Goal: Find specific page/section: Find specific page/section

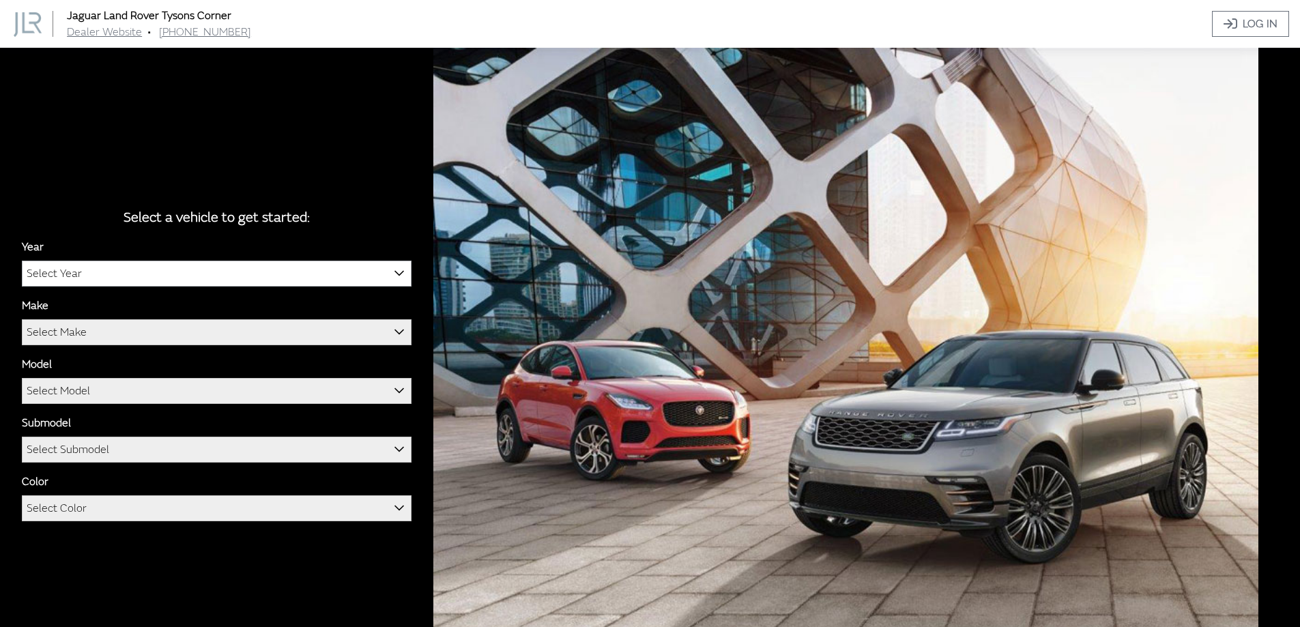
click at [238, 272] on span "Select Year" at bounding box center [217, 273] width 388 height 25
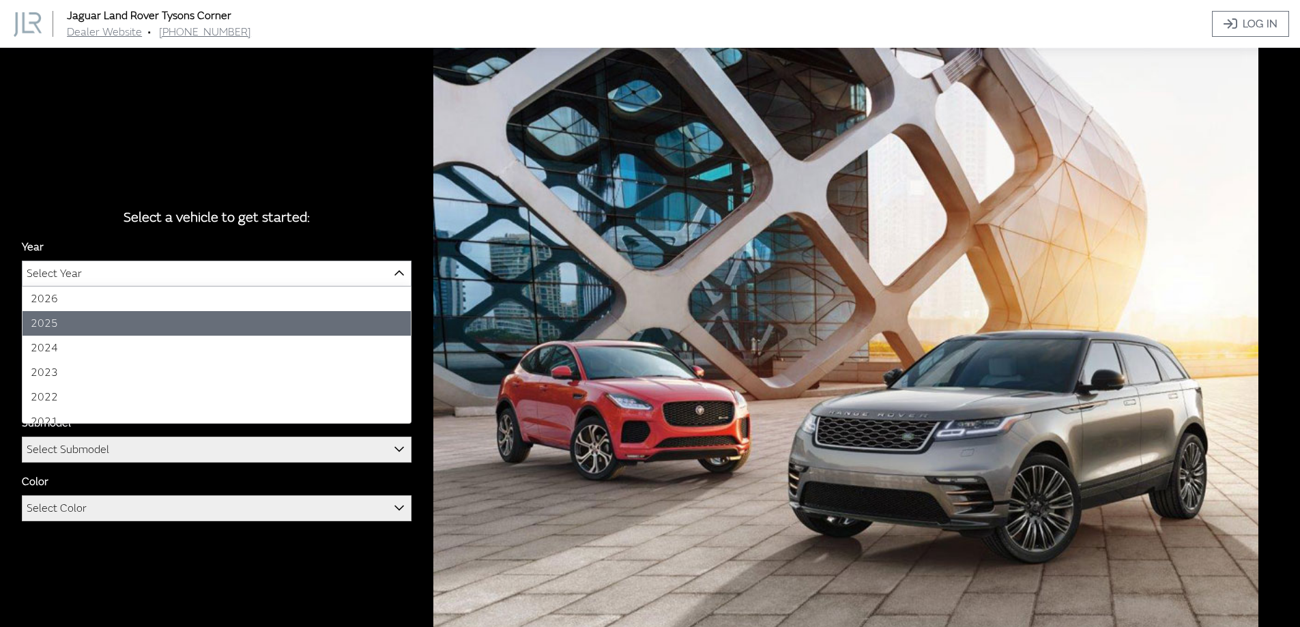
select select "43"
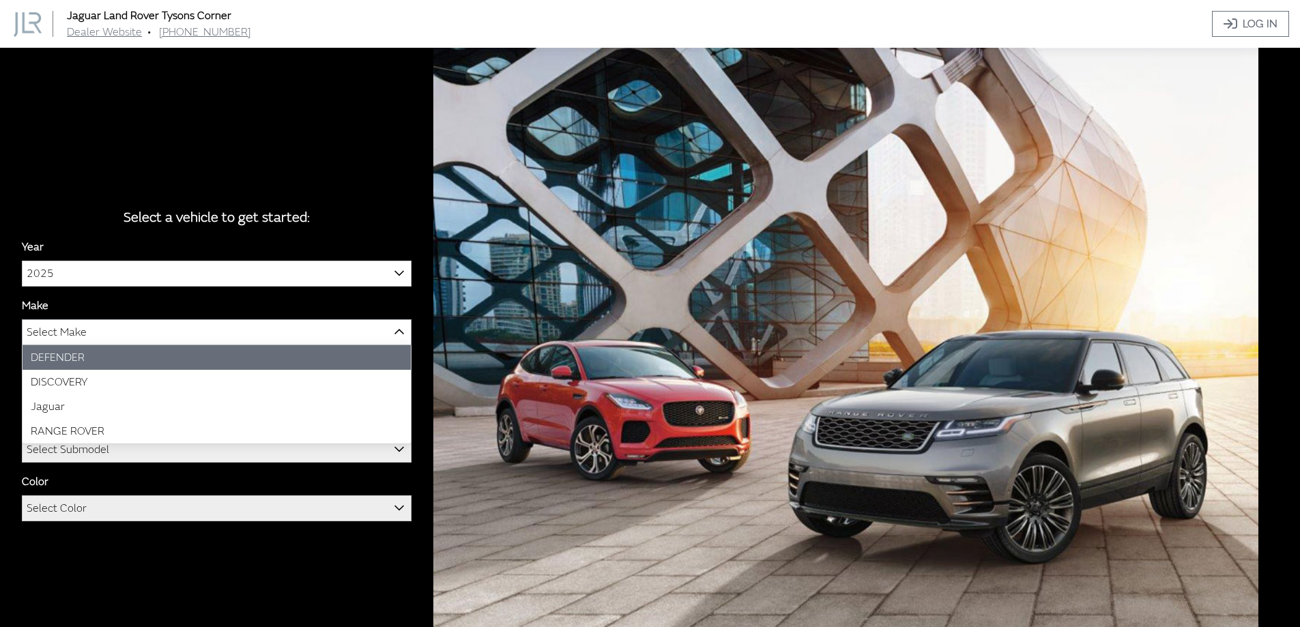
click at [165, 330] on span "Select Make" at bounding box center [217, 332] width 388 height 25
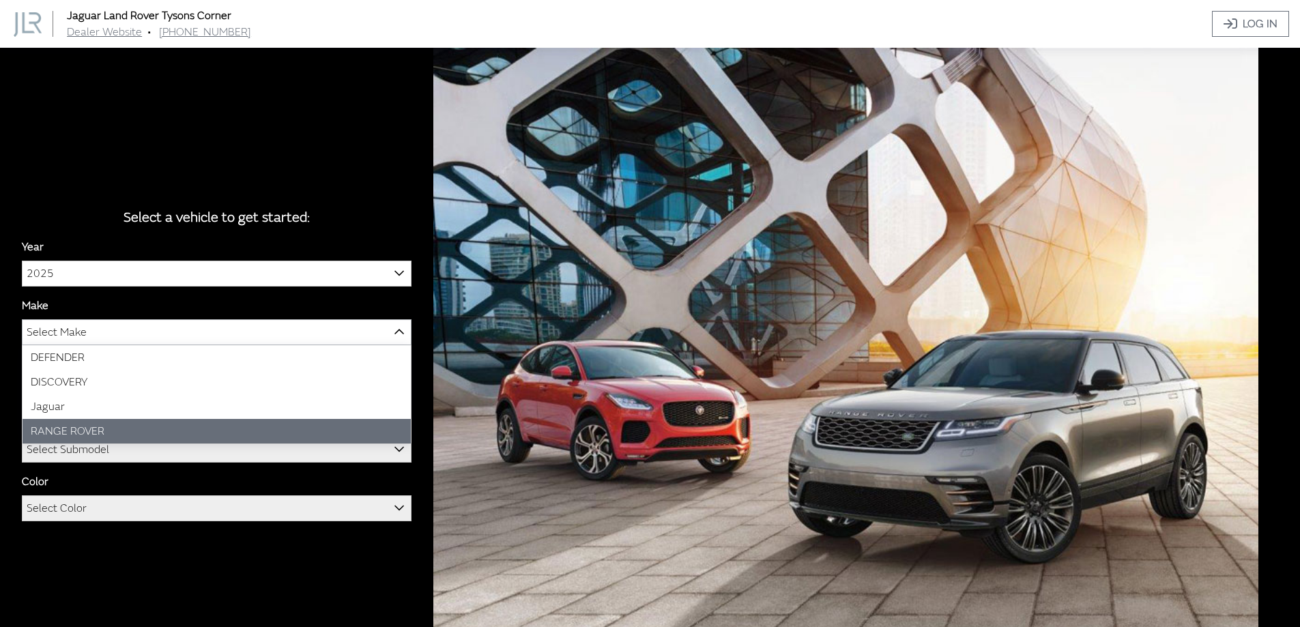
select select "66"
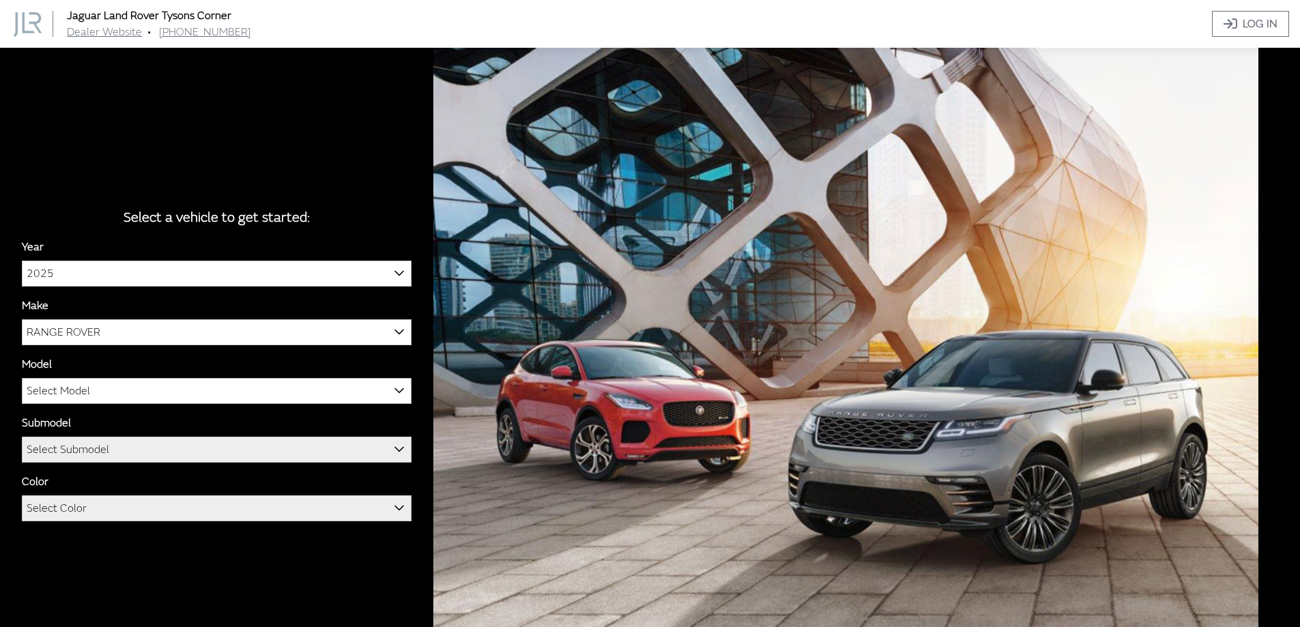
click at [130, 389] on span "Select Model" at bounding box center [217, 391] width 388 height 25
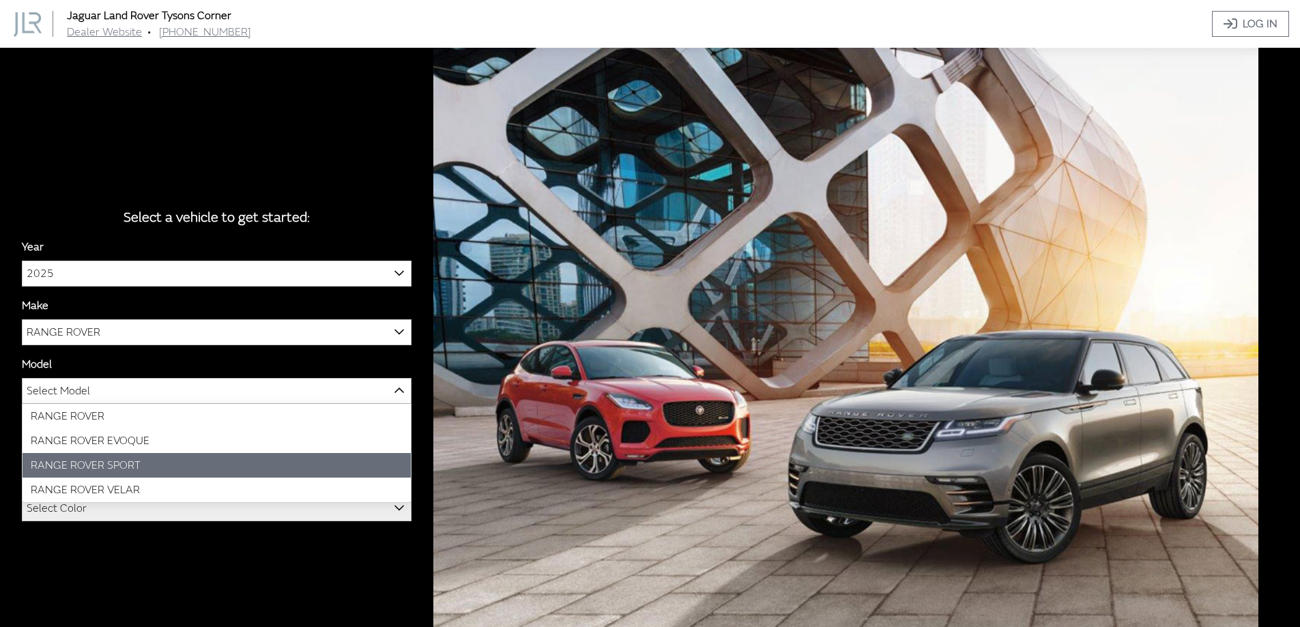
select select "1350"
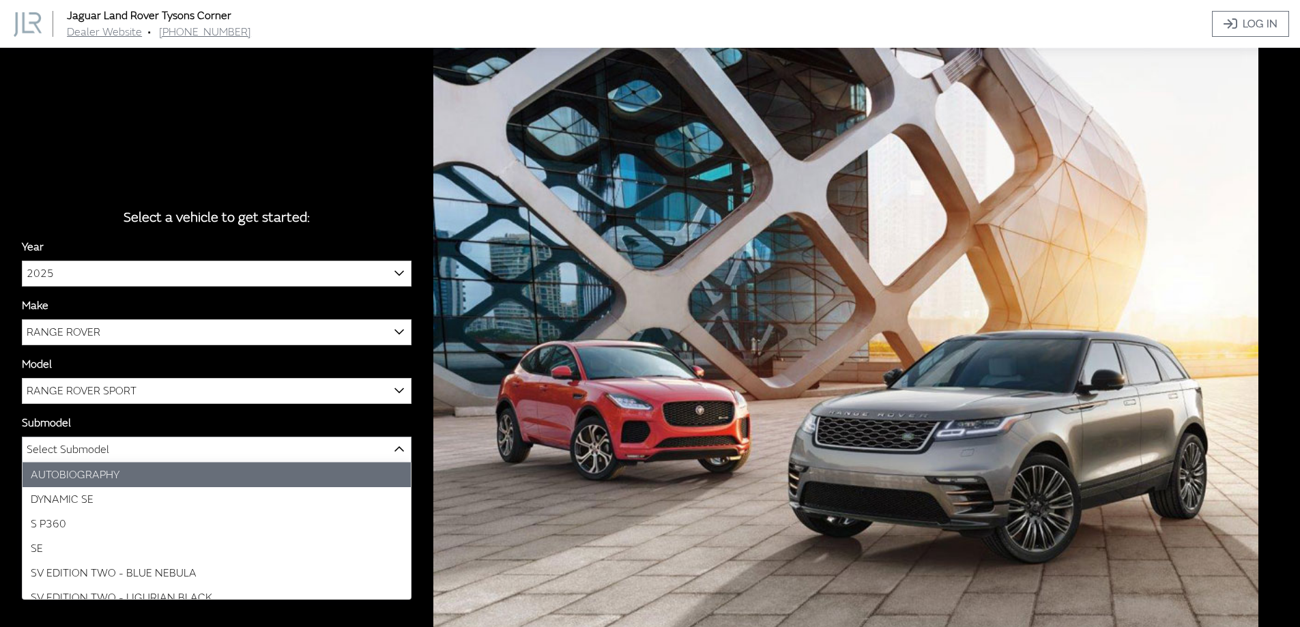
click at [136, 452] on span "Select Submodel" at bounding box center [217, 449] width 388 height 25
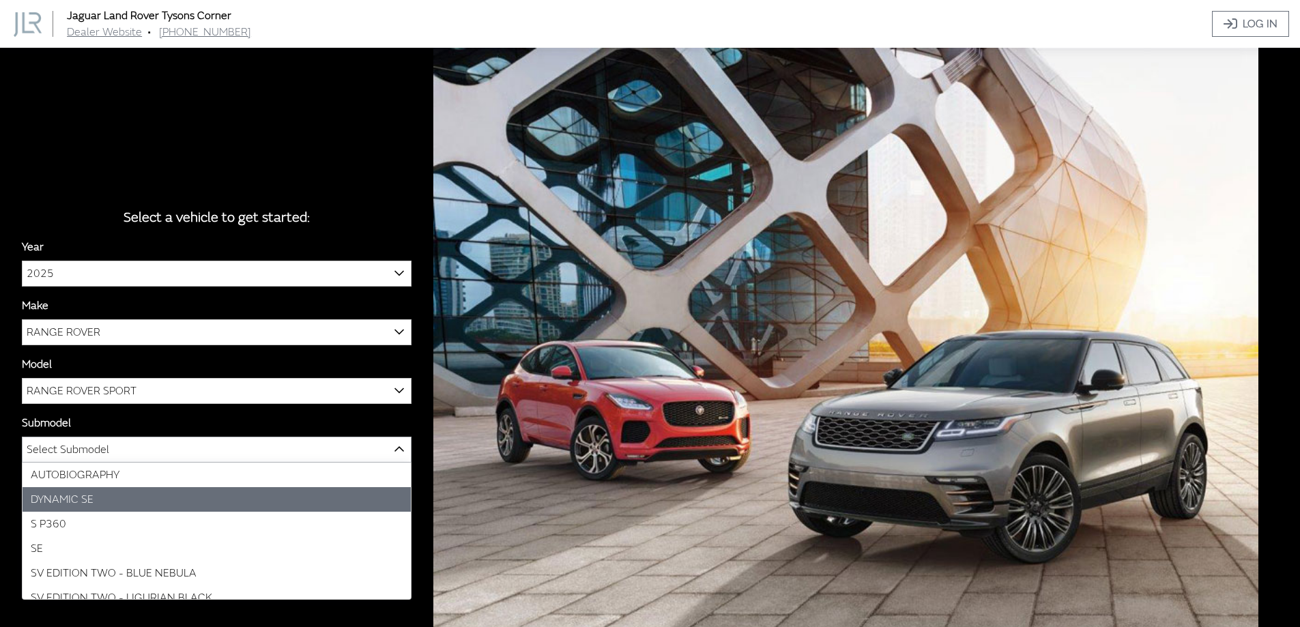
select select "4046"
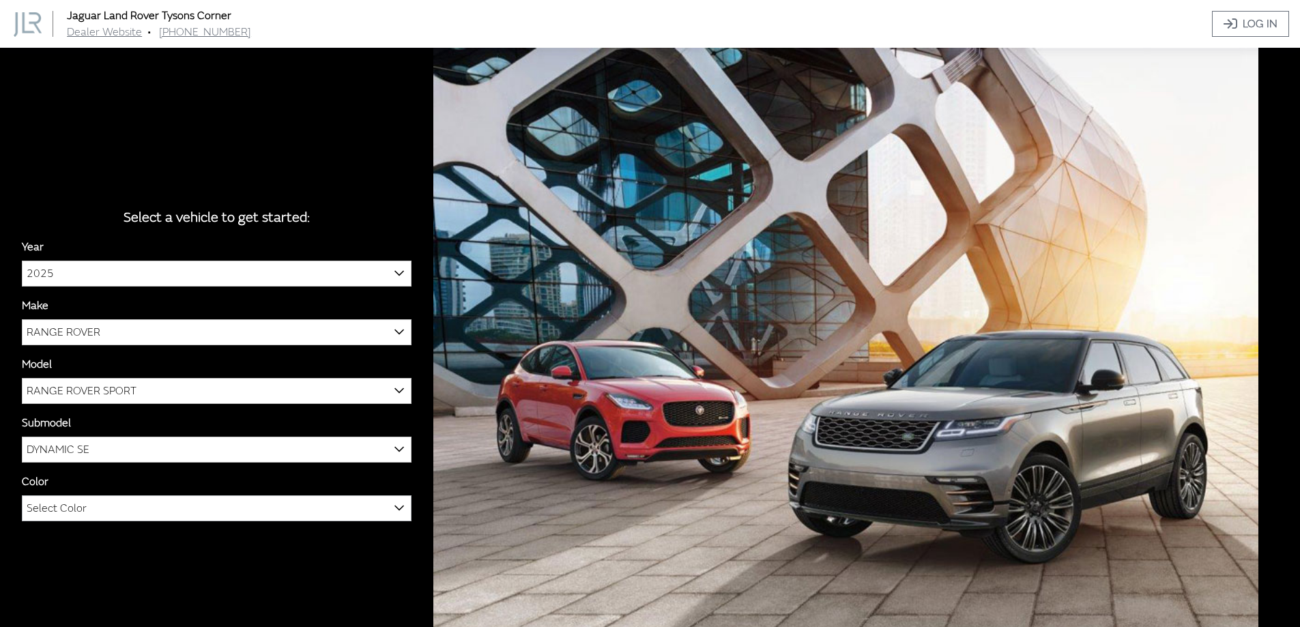
click at [121, 503] on span "Select Color" at bounding box center [217, 508] width 388 height 25
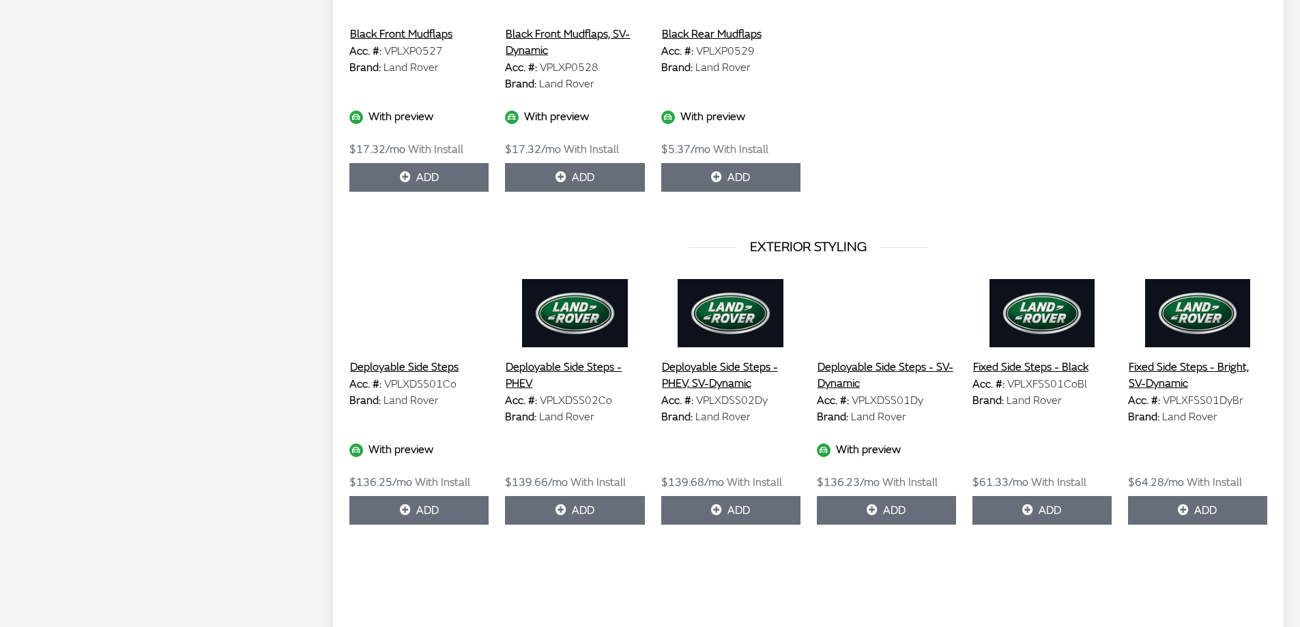
scroll to position [1296, 0]
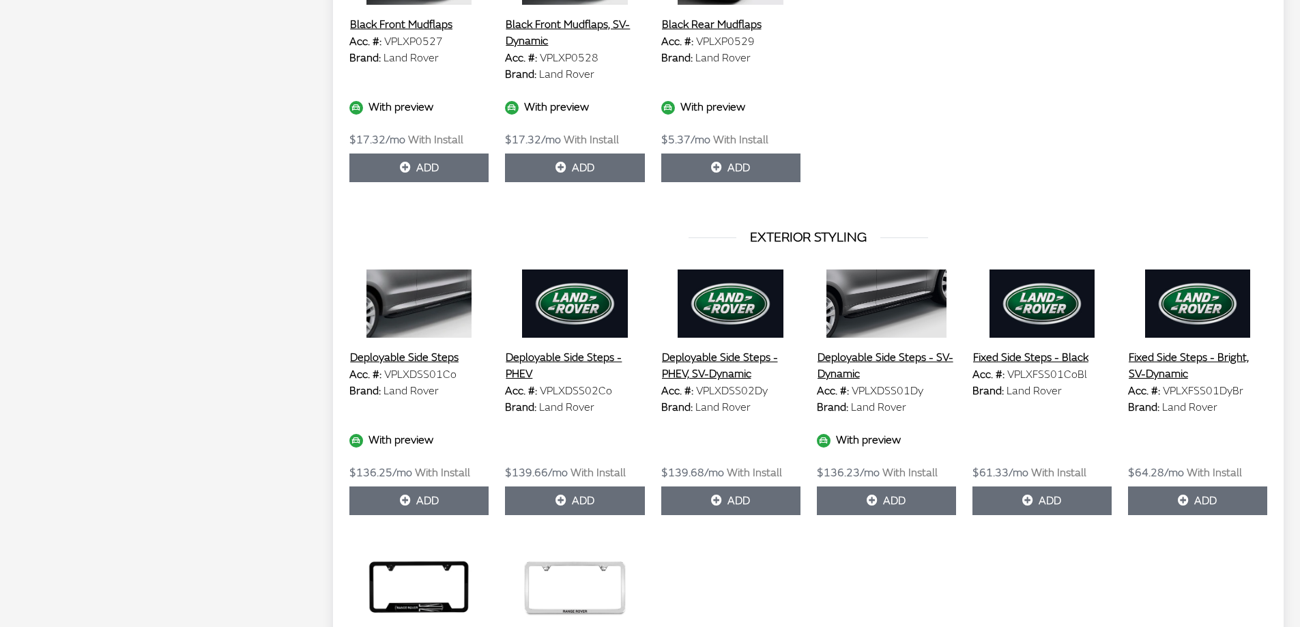
click at [591, 356] on button "Deployable Side Steps - PHEV" at bounding box center [574, 366] width 139 height 34
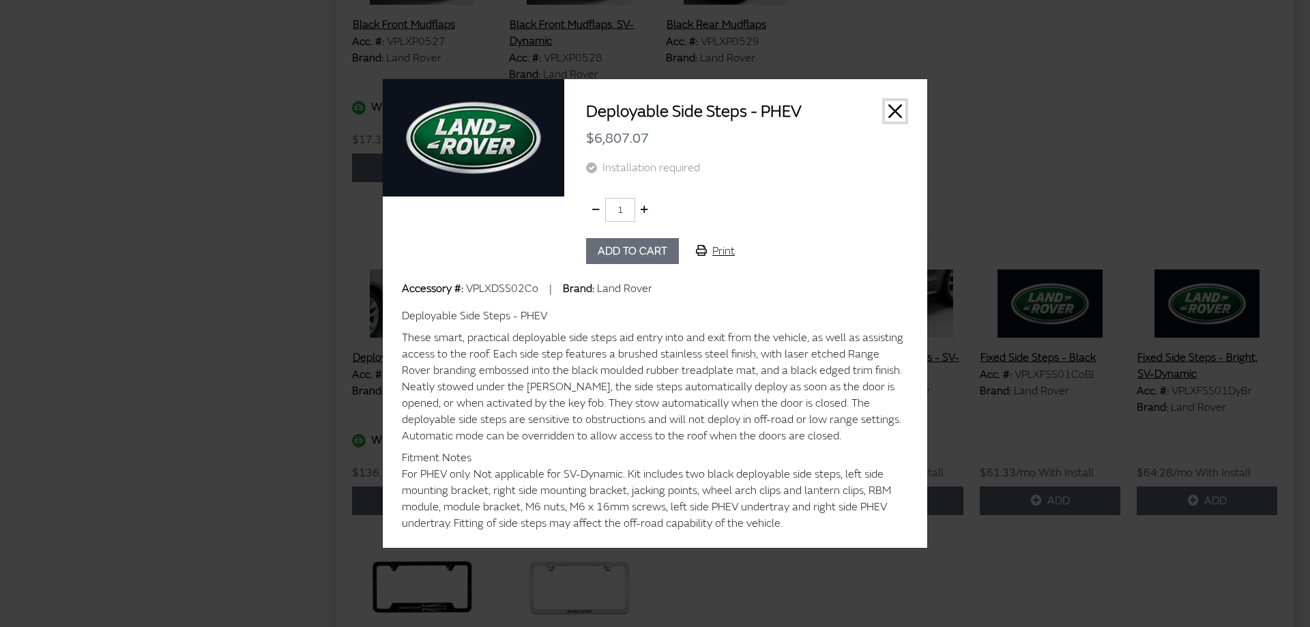
click at [894, 115] on button "Close" at bounding box center [895, 111] width 20 height 20
